Goal: Task Accomplishment & Management: Complete application form

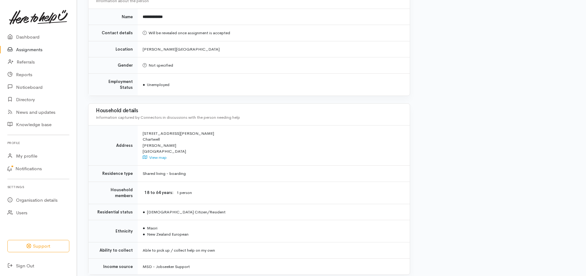
scroll to position [405, 0]
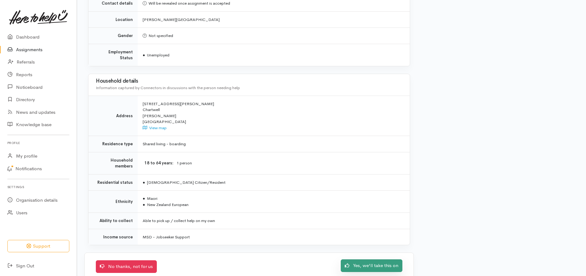
click at [375, 259] on link "Yes, we'll take this on" at bounding box center [372, 265] width 62 height 13
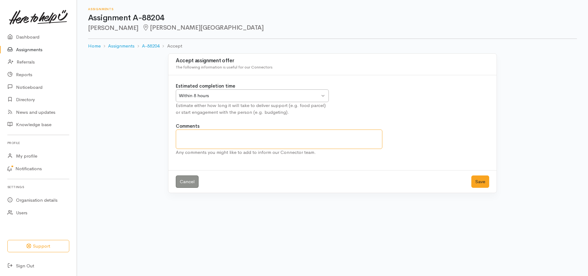
click at [197, 141] on textarea "Comments" at bounding box center [279, 138] width 207 height 19
type textarea "I will contact her this morning"
click at [482, 184] on button "Save" at bounding box center [481, 181] width 18 height 13
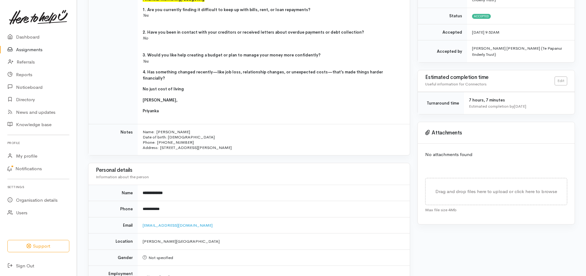
scroll to position [373, 0]
